Goal: Navigation & Orientation: Find specific page/section

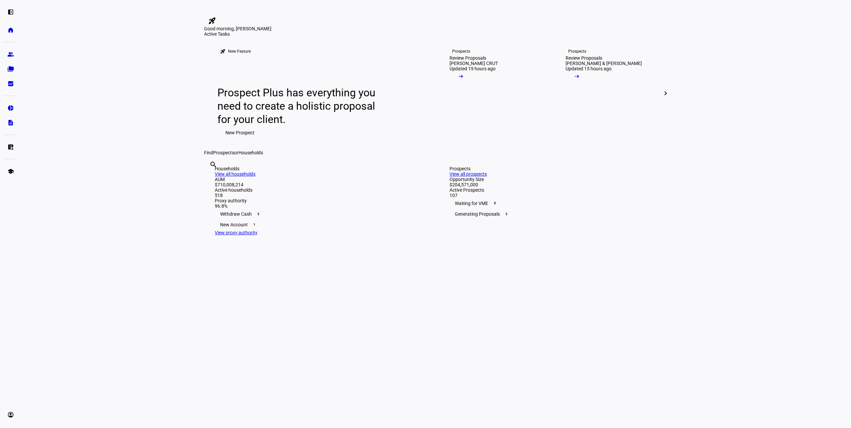
click at [255, 177] on link "View all households" at bounding box center [235, 173] width 41 height 5
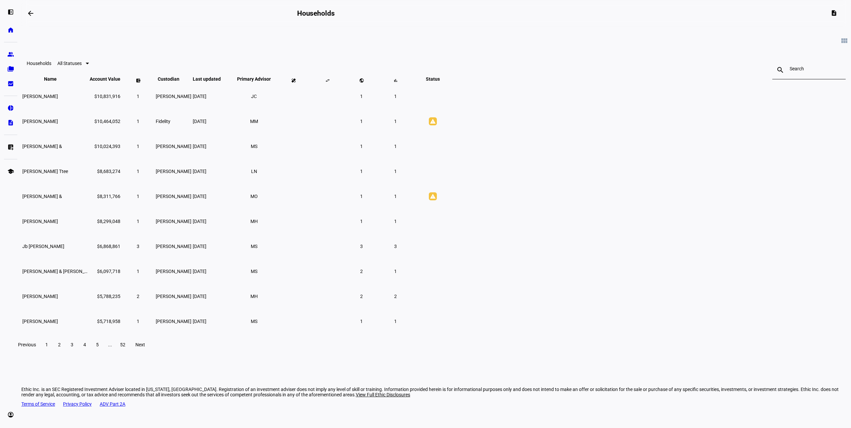
click at [65, 353] on span at bounding box center [59, 345] width 12 height 16
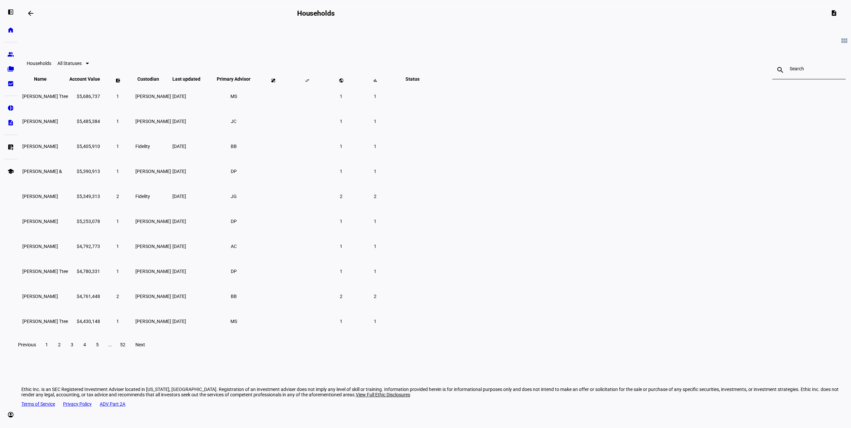
click at [294, 355] on div "Previous 1 2 3 4 5 ... 52 Next" at bounding box center [436, 344] width 846 height 21
click at [73, 347] on span "3" at bounding box center [72, 344] width 3 height 5
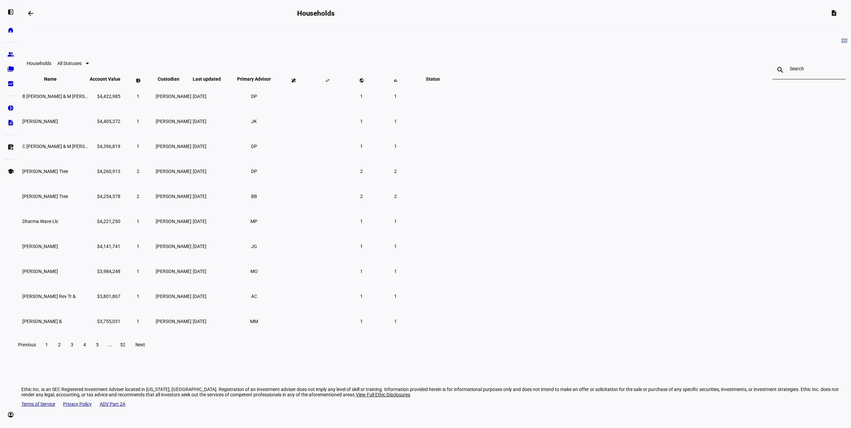
click at [91, 353] on span at bounding box center [85, 345] width 12 height 16
click at [103, 353] on span at bounding box center [97, 345] width 12 height 16
